Goal: Task Accomplishment & Management: Manage account settings

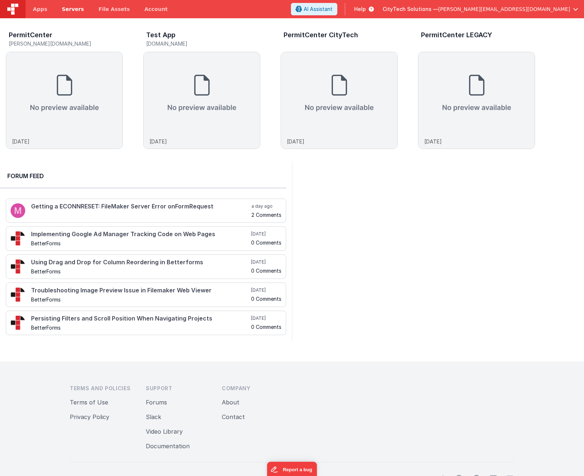
click at [70, 9] on span "Servers" at bounding box center [73, 8] width 22 height 7
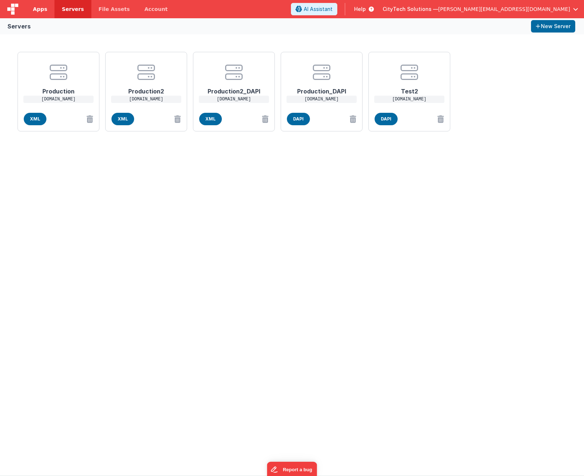
click at [39, 9] on span "Apps" at bounding box center [40, 8] width 14 height 7
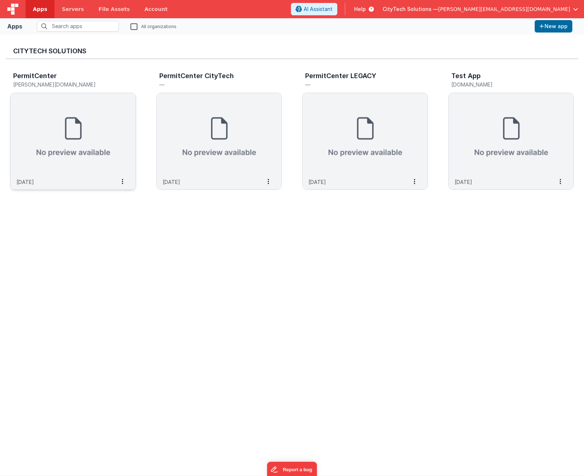
click at [73, 123] on img at bounding box center [73, 134] width 125 height 82
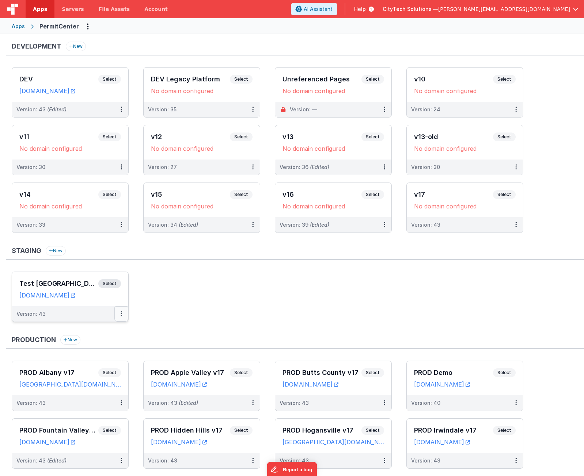
click at [121, 314] on icon at bounding box center [121, 314] width 1 height 0
click at [210, 337] on div at bounding box center [292, 238] width 584 height 476
click at [121, 314] on icon at bounding box center [121, 314] width 1 height 0
click at [98, 331] on link "Edit" at bounding box center [96, 330] width 64 height 13
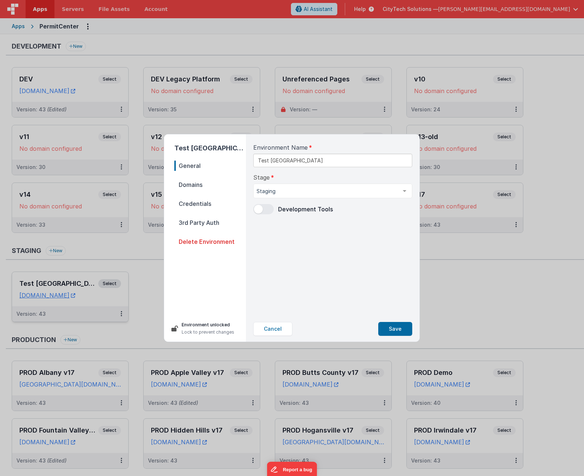
click at [217, 239] on span "Delete Environment" at bounding box center [210, 242] width 72 height 10
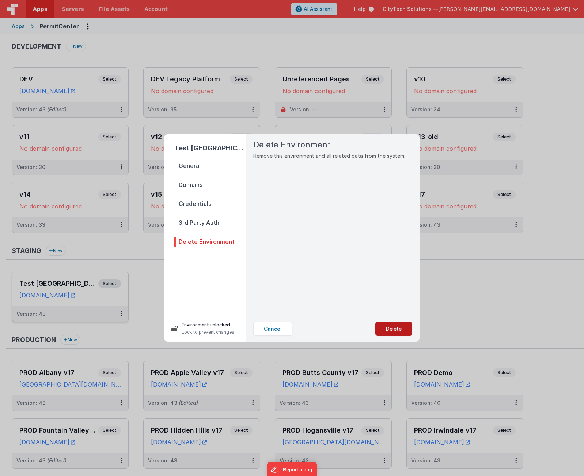
click at [390, 325] on button "Delete" at bounding box center [393, 329] width 37 height 14
click at [279, 156] on p "Remove this environment and all related data from the system." at bounding box center [332, 156] width 159 height 8
click at [361, 328] on button "Yes, Delete" at bounding box center [357, 329] width 48 height 14
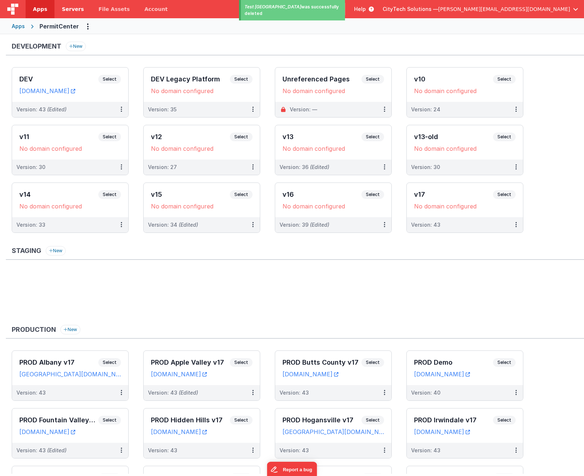
click at [69, 7] on span "Servers" at bounding box center [73, 8] width 22 height 7
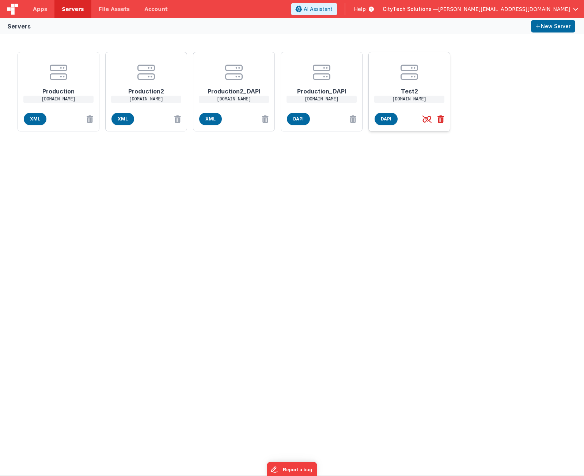
click at [441, 121] on icon at bounding box center [438, 119] width 9 height 12
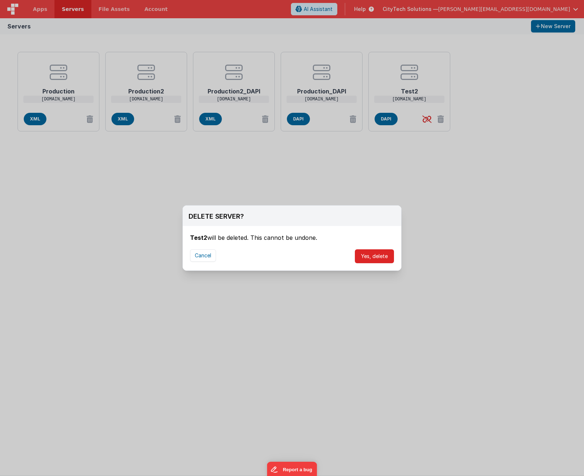
click at [385, 258] on button "Yes, delete" at bounding box center [374, 257] width 39 height 14
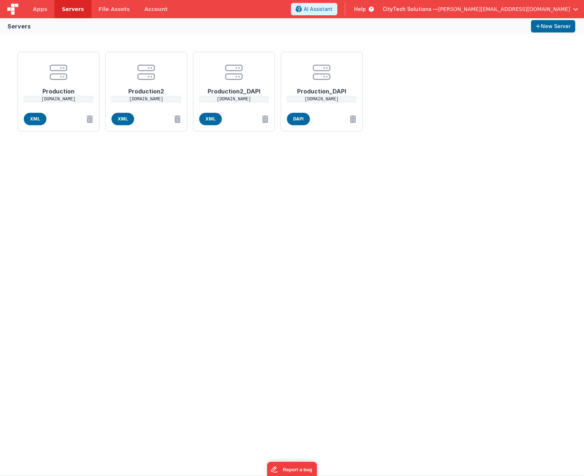
drag, startPoint x: 271, startPoint y: 236, endPoint x: 266, endPoint y: 185, distance: 51.8
